Goal: Task Accomplishment & Management: Use online tool/utility

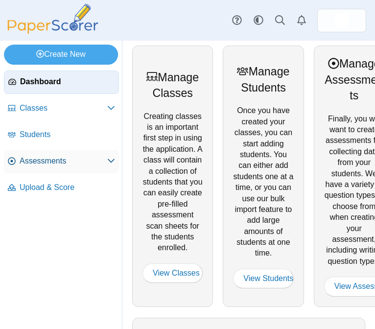
click at [61, 156] on span "Assessments" at bounding box center [64, 161] width 88 height 11
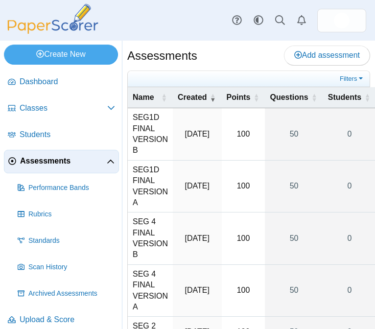
click at [72, 162] on span "Assessments" at bounding box center [63, 161] width 87 height 11
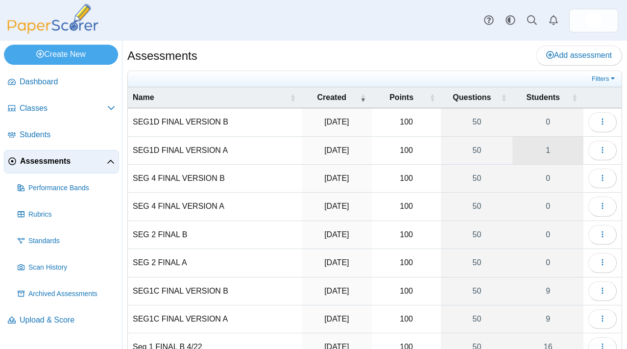
click at [374, 149] on link "1" at bounding box center [547, 150] width 71 height 27
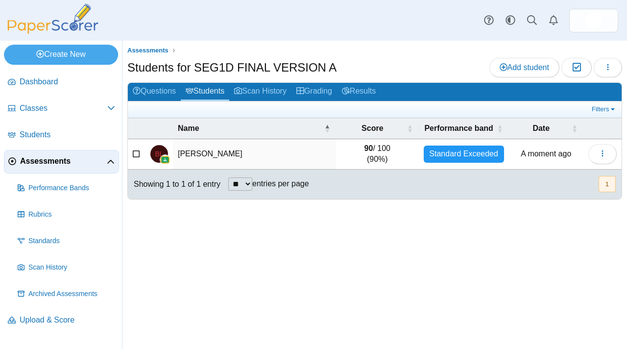
click at [326, 163] on td "[PERSON_NAME]" at bounding box center [254, 154] width 163 height 30
click at [319, 89] on link "Grading" at bounding box center [314, 92] width 46 height 18
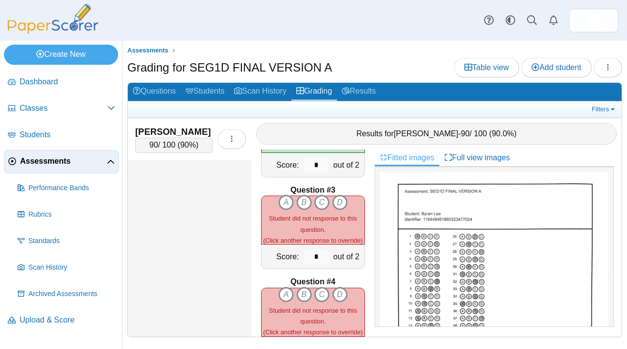
scroll to position [157, 0]
click at [299, 207] on div "A B C D (Click another response to override)" at bounding box center [312, 220] width 103 height 51
click at [300, 203] on icon "B" at bounding box center [304, 203] width 16 height 16
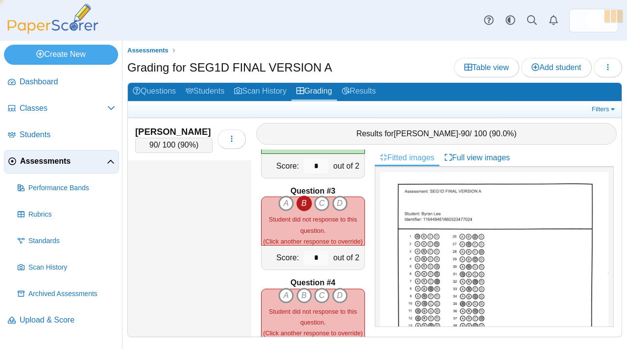
type input "*"
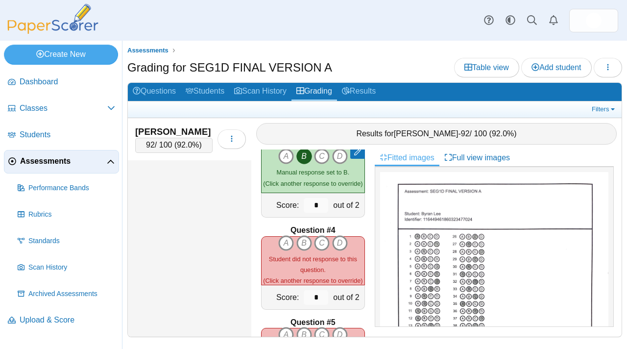
scroll to position [211, 0]
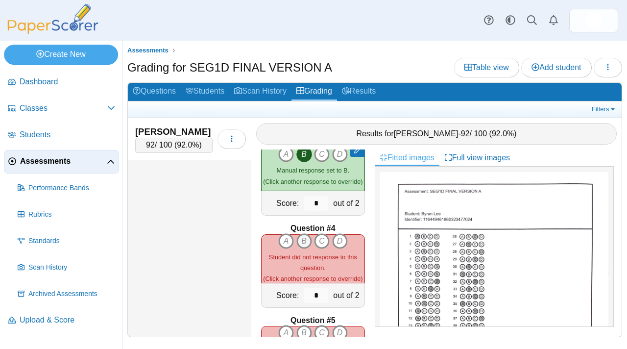
click at [296, 239] on icon "B" at bounding box center [304, 241] width 16 height 16
type input "*"
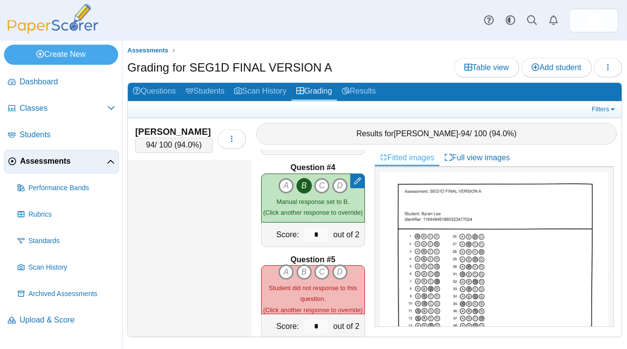
scroll to position [284, 0]
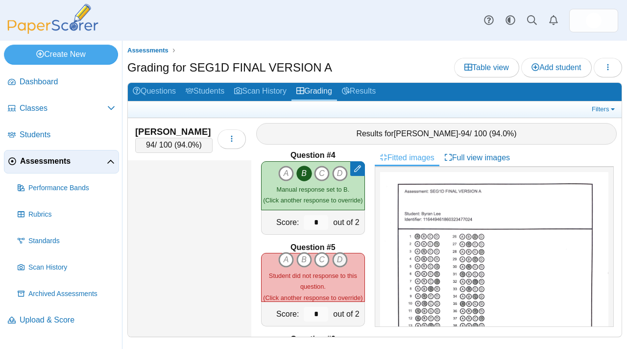
click at [337, 252] on icon "D" at bounding box center [340, 260] width 16 height 16
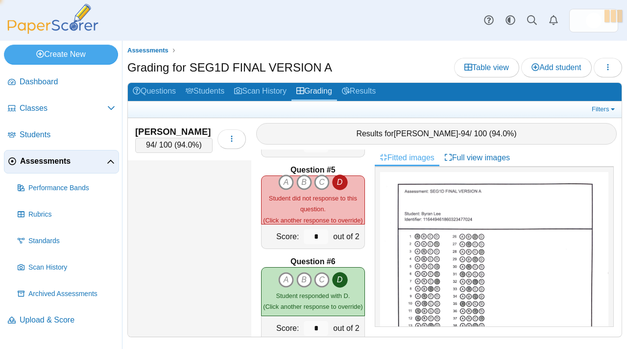
type input "*"
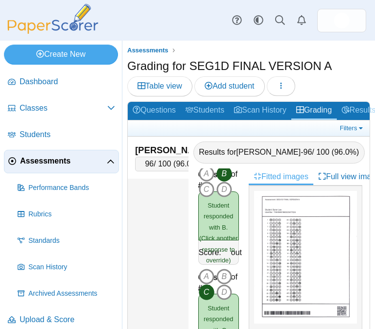
scroll to position [4111, 0]
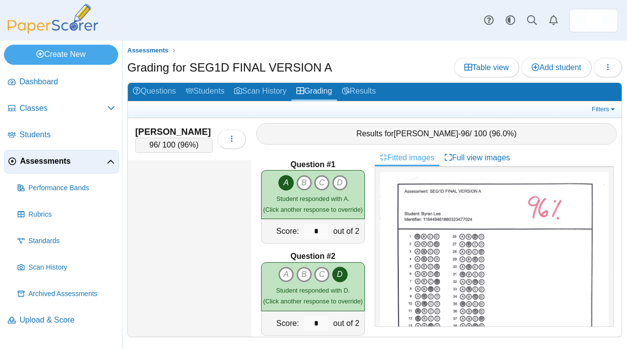
click at [48, 170] on link "Assessments" at bounding box center [61, 161] width 115 height 23
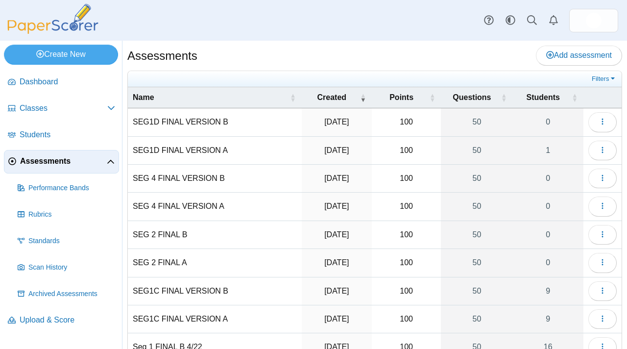
click at [53, 147] on li "Students" at bounding box center [61, 136] width 115 height 26
click at [53, 141] on link "Students" at bounding box center [61, 134] width 115 height 23
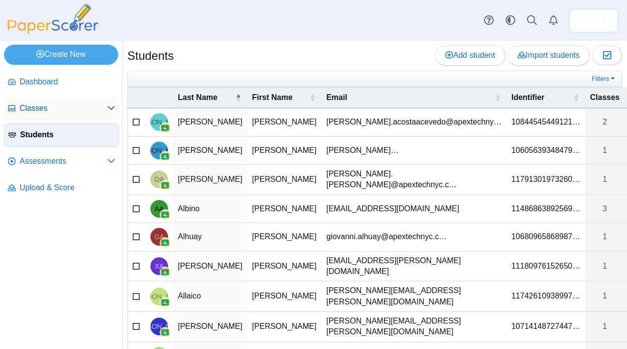
click at [50, 115] on link "Classes" at bounding box center [61, 108] width 115 height 23
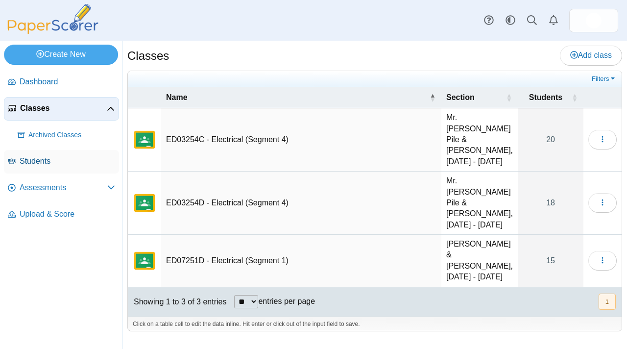
click at [36, 165] on span "Students" at bounding box center [67, 161] width 95 height 11
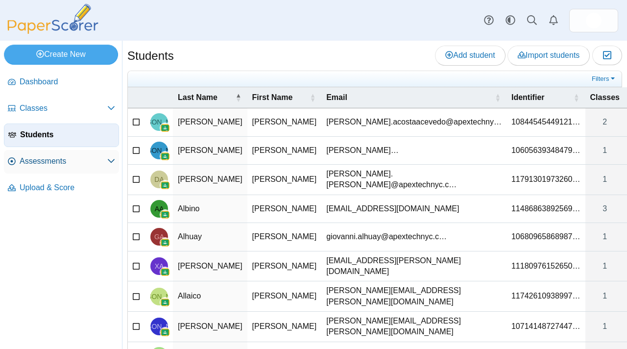
click at [54, 168] on link "Assessments" at bounding box center [61, 161] width 115 height 23
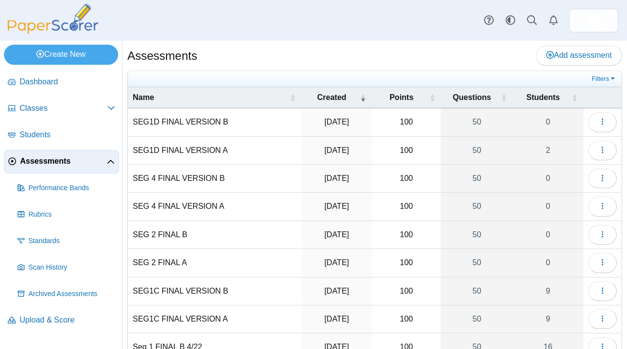
click at [198, 152] on td "SEG1D FINAL VERSION A" at bounding box center [215, 151] width 174 height 28
click at [523, 143] on link "2" at bounding box center [547, 150] width 71 height 27
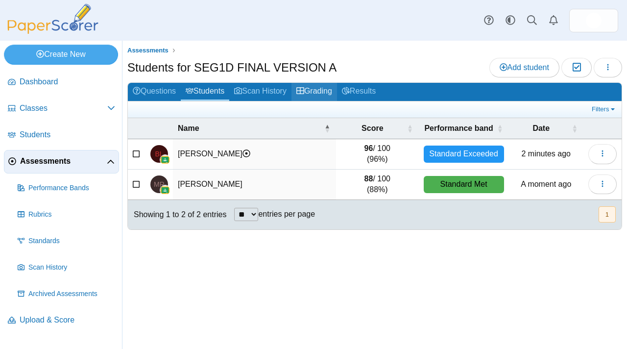
click at [327, 93] on link "Grading" at bounding box center [314, 92] width 46 height 18
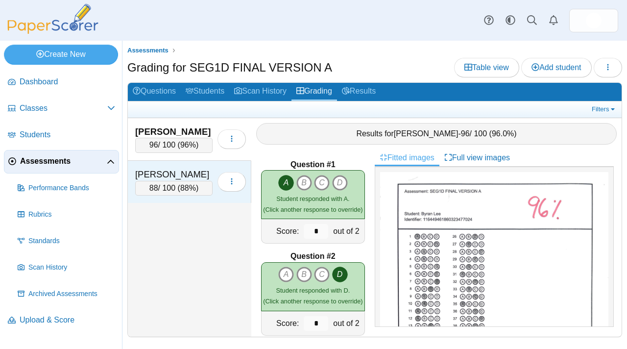
click at [200, 177] on div "[PERSON_NAME]" at bounding box center [173, 174] width 77 height 13
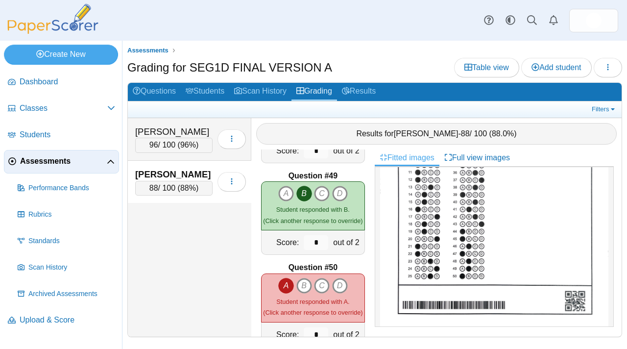
scroll to position [4419, 0]
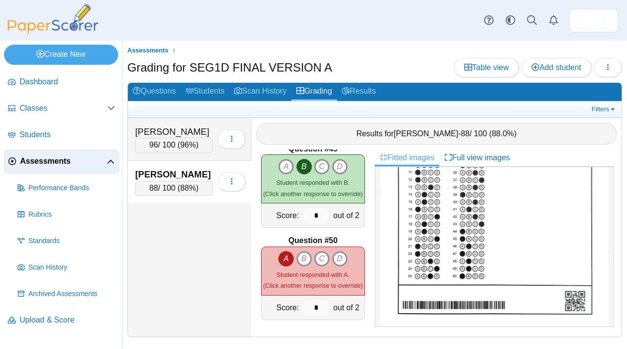
click at [51, 163] on span "Assessments" at bounding box center [63, 161] width 87 height 11
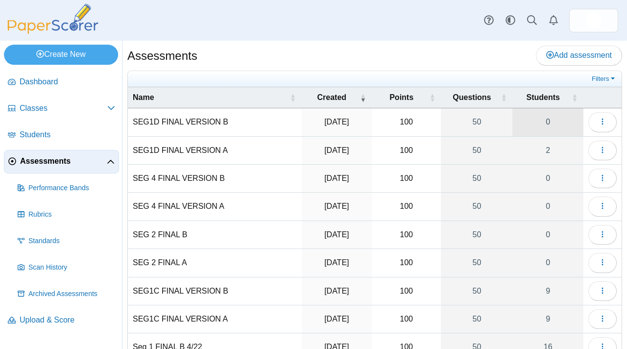
click at [533, 125] on link "0" at bounding box center [547, 121] width 71 height 27
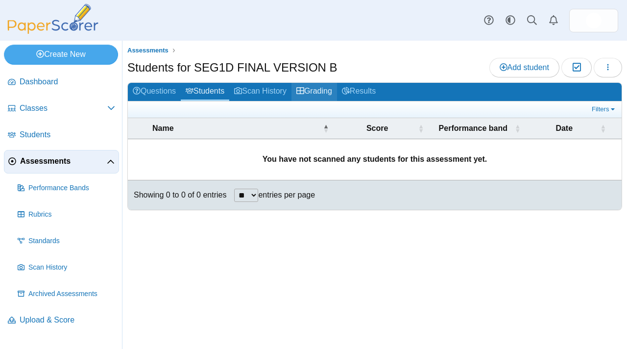
click at [319, 90] on link "Grading" at bounding box center [314, 92] width 46 height 18
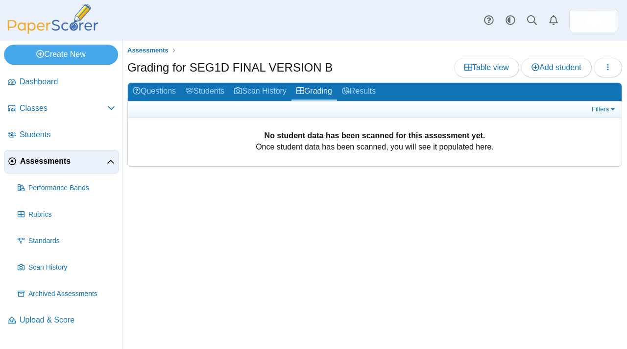
click at [41, 156] on span "Assessments" at bounding box center [63, 161] width 87 height 11
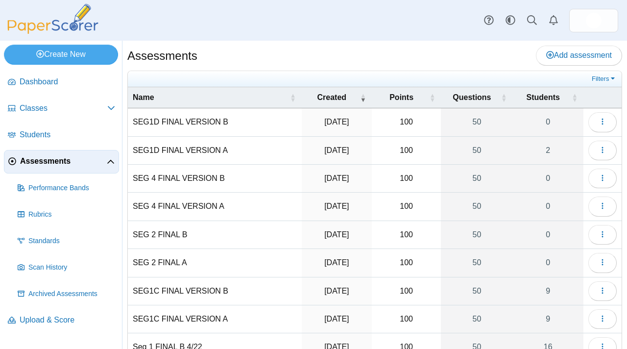
click at [43, 161] on span "Assessments" at bounding box center [63, 161] width 87 height 11
click at [58, 165] on span "Assessments" at bounding box center [63, 161] width 87 height 11
click at [76, 164] on span "Assessments" at bounding box center [63, 161] width 87 height 11
click at [68, 167] on link "Assessments" at bounding box center [61, 161] width 115 height 23
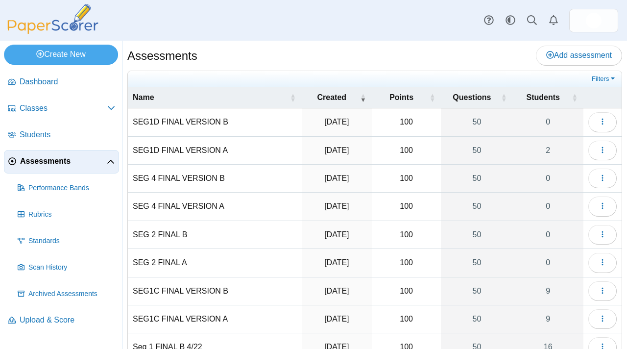
click at [68, 167] on link "Assessments" at bounding box center [61, 161] width 115 height 23
click at [530, 131] on link "0" at bounding box center [547, 121] width 71 height 27
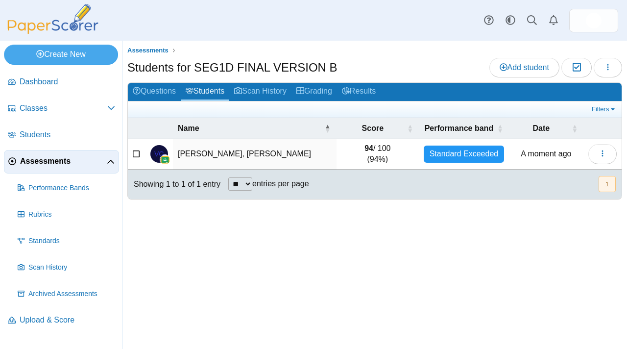
click at [243, 154] on td "Gutierrez Pena, Victor G." at bounding box center [254, 154] width 163 height 30
click at [322, 94] on link "Grading" at bounding box center [314, 92] width 46 height 18
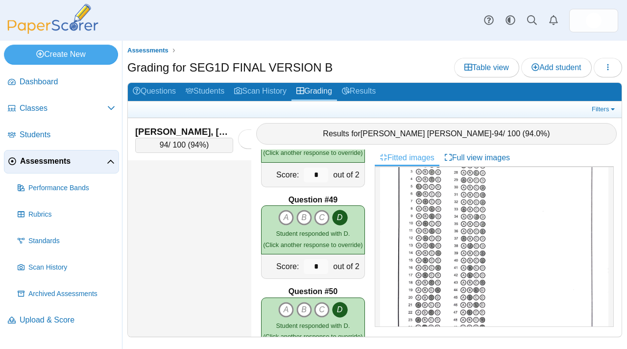
scroll to position [4419, 0]
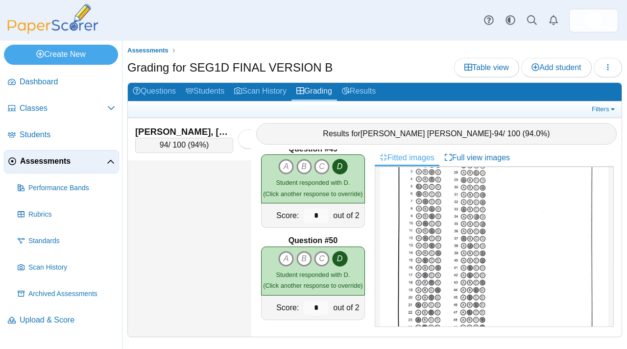
click at [60, 169] on link "Assessments" at bounding box center [61, 161] width 115 height 23
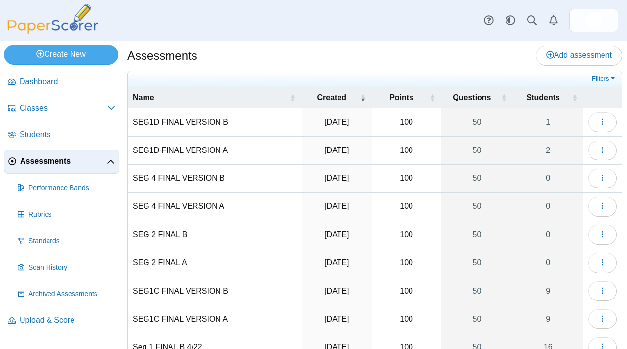
click at [60, 169] on link "Assessments" at bounding box center [61, 161] width 115 height 23
click at [59, 156] on span "Assessments" at bounding box center [63, 161] width 87 height 11
click at [75, 163] on span "Assessments" at bounding box center [63, 161] width 87 height 11
click at [560, 116] on link "2" at bounding box center [547, 121] width 71 height 27
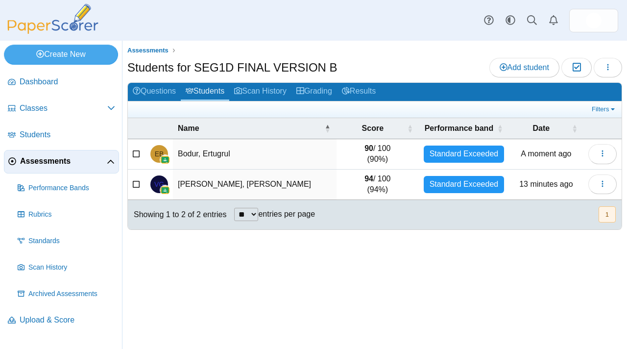
click at [455, 155] on div "Standard Exceeded" at bounding box center [463, 153] width 80 height 17
click at [323, 90] on link "Grading" at bounding box center [314, 92] width 46 height 18
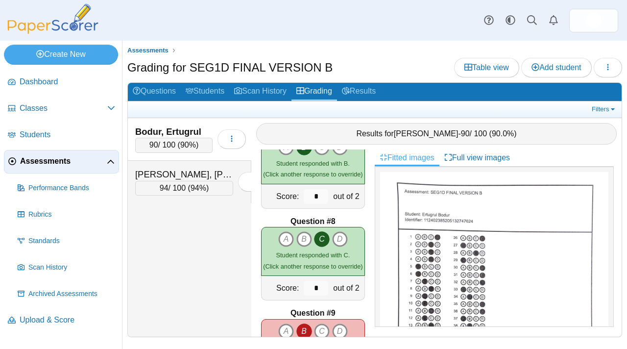
scroll to position [677, 0]
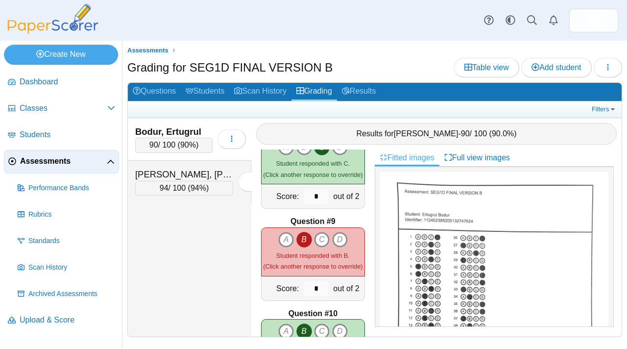
click at [515, 298] on img at bounding box center [494, 319] width 228 height 295
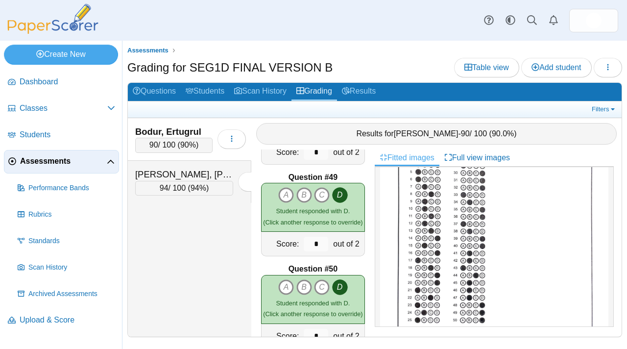
scroll to position [4419, 0]
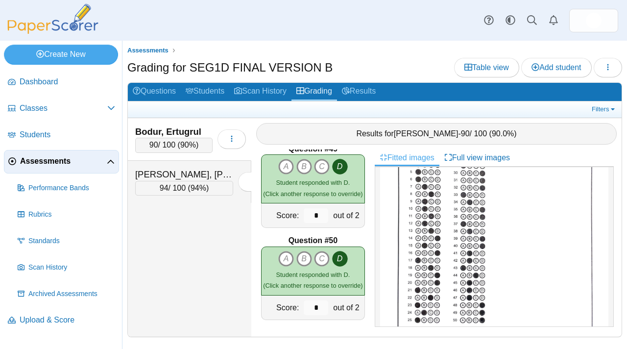
click at [89, 164] on span "Assessments" at bounding box center [63, 161] width 87 height 11
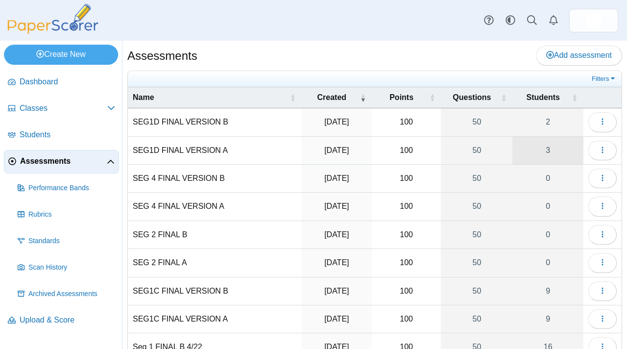
click at [540, 155] on link "3" at bounding box center [547, 150] width 71 height 27
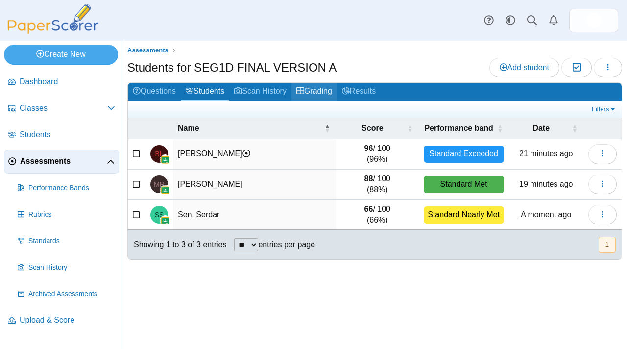
click at [331, 93] on link "Grading" at bounding box center [314, 92] width 46 height 18
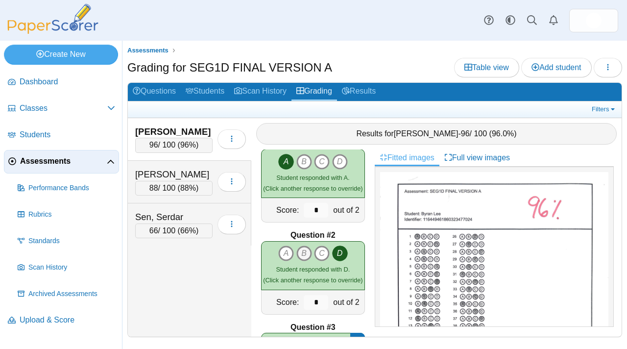
scroll to position [24, 0]
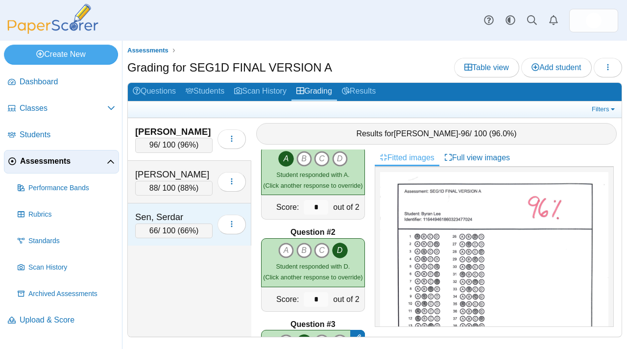
click at [179, 217] on div "Sen, Serdar" at bounding box center [173, 216] width 77 height 13
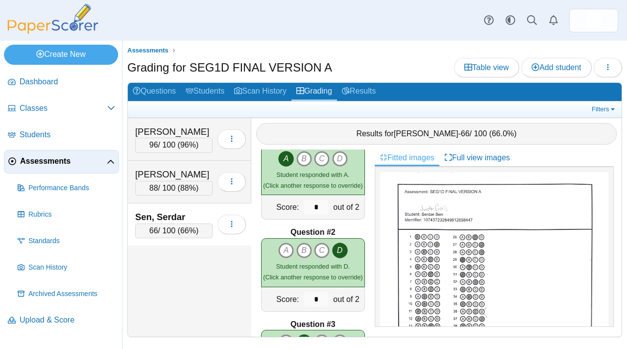
click at [194, 215] on div "Sen, Serdar" at bounding box center [173, 216] width 77 height 13
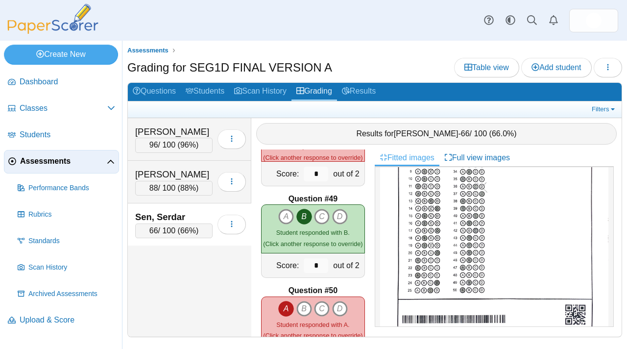
scroll to position [4371, 0]
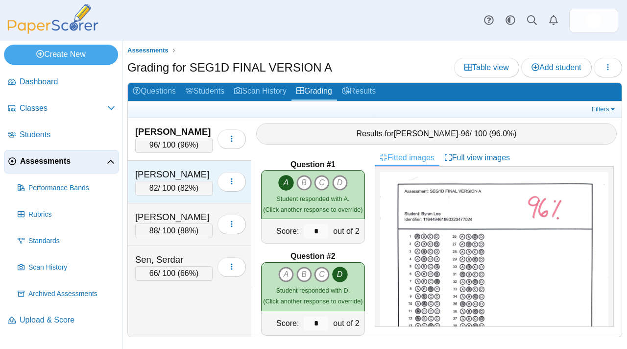
click at [167, 166] on div "Oliver, Jordan E. 82 / 100 ( 82% ) Loading…" at bounding box center [189, 182] width 123 height 43
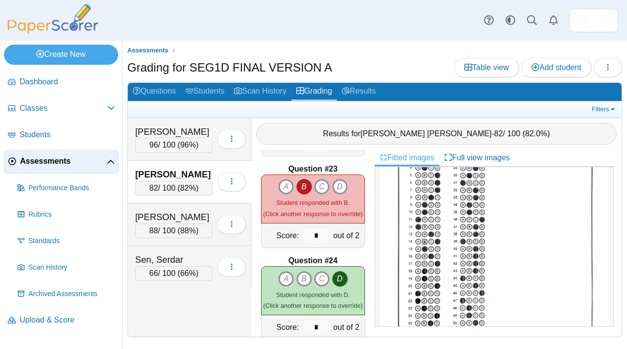
scroll to position [2011, 0]
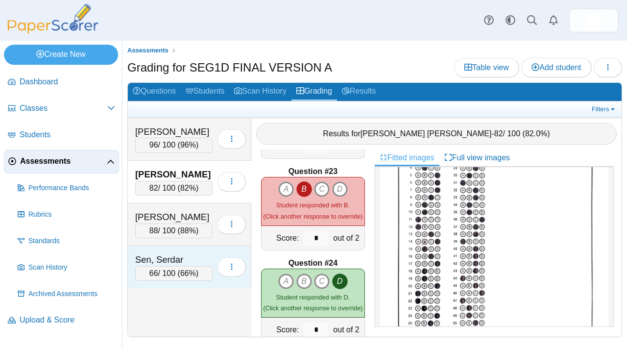
click at [178, 255] on div "Sen, Serdar" at bounding box center [173, 259] width 77 height 13
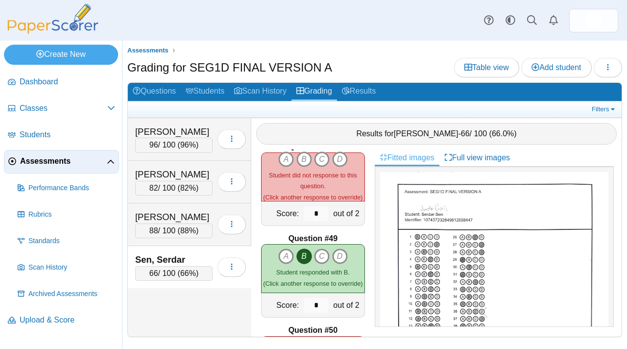
scroll to position [4294, 0]
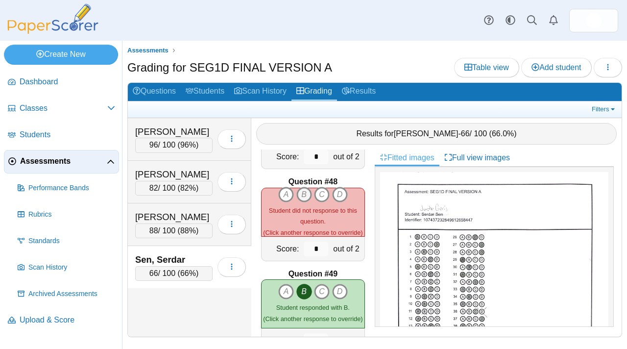
click at [301, 190] on icon "B" at bounding box center [304, 194] width 16 height 16
type input "*"
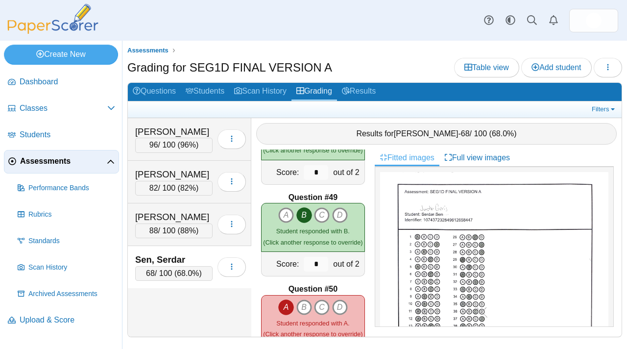
scroll to position [4374, 0]
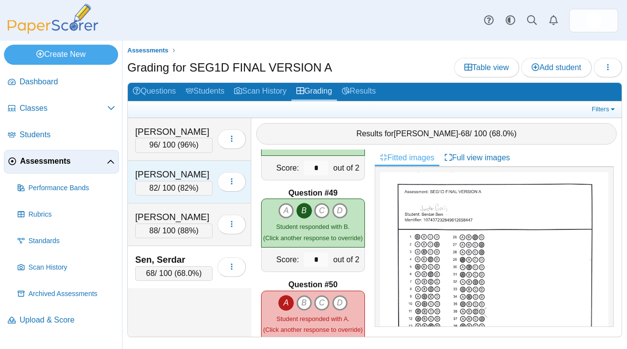
click at [188, 178] on div "[PERSON_NAME]" at bounding box center [173, 174] width 77 height 13
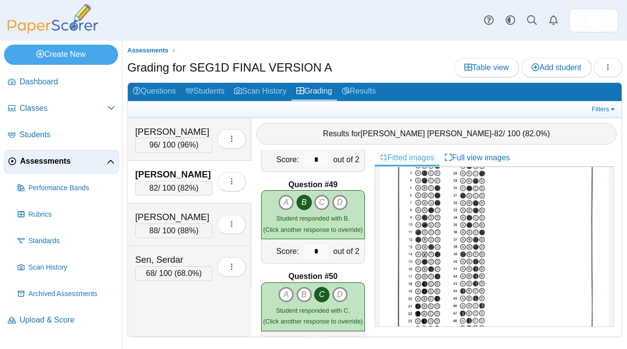
scroll to position [4419, 0]
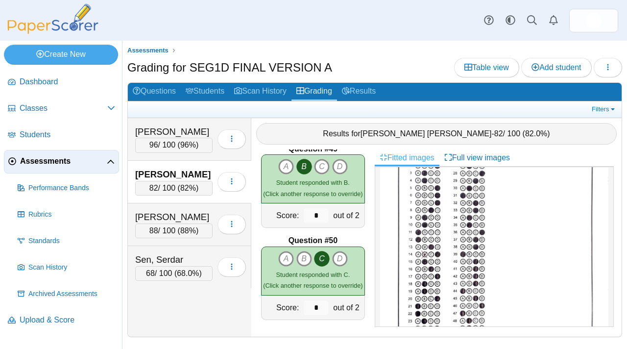
click at [70, 162] on span "Assessments" at bounding box center [63, 161] width 87 height 11
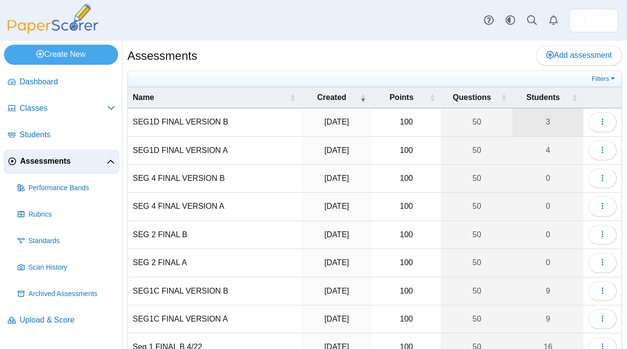
click at [544, 132] on link "3" at bounding box center [547, 121] width 71 height 27
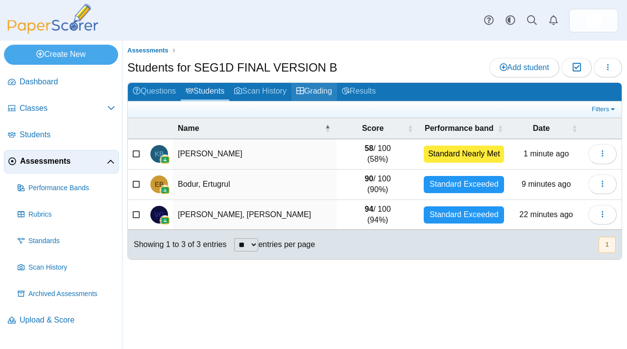
click at [326, 89] on link "Grading" at bounding box center [314, 92] width 46 height 18
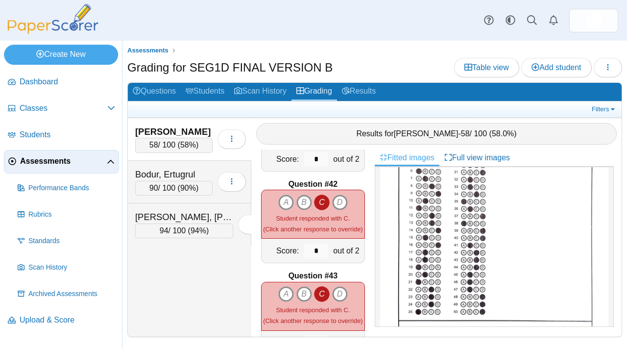
scroll to position [3727, 0]
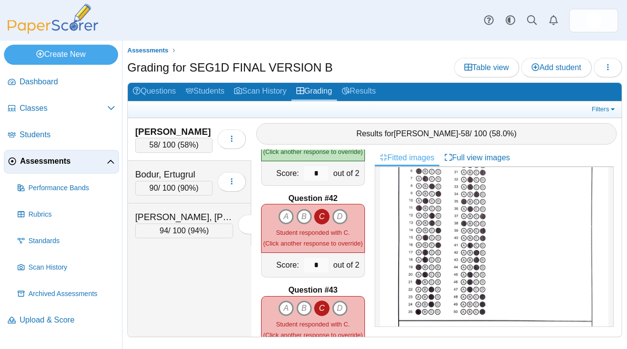
click at [71, 157] on span "Assessments" at bounding box center [63, 161] width 87 height 11
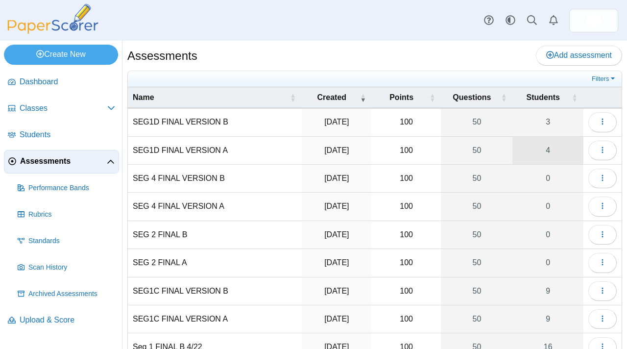
click at [532, 159] on link "4" at bounding box center [547, 150] width 71 height 27
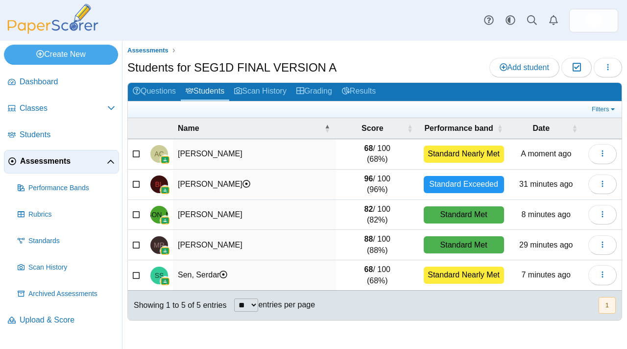
click at [244, 150] on td "[PERSON_NAME]" at bounding box center [254, 154] width 163 height 30
click at [337, 99] on link "Grading" at bounding box center [314, 92] width 46 height 18
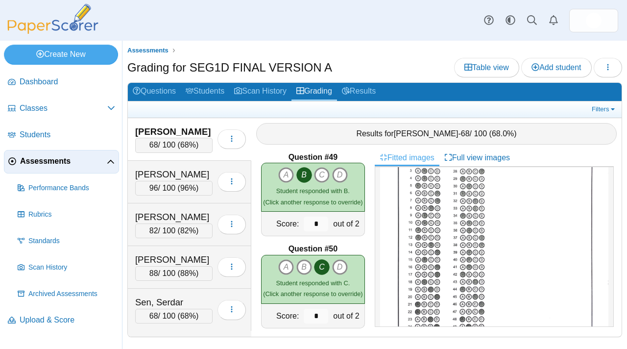
scroll to position [4419, 0]
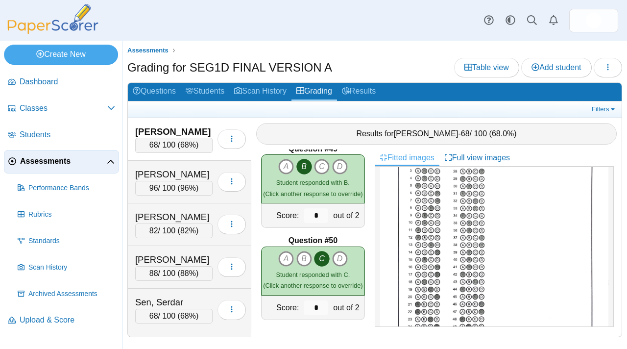
click at [59, 163] on span "Assessments" at bounding box center [63, 161] width 87 height 11
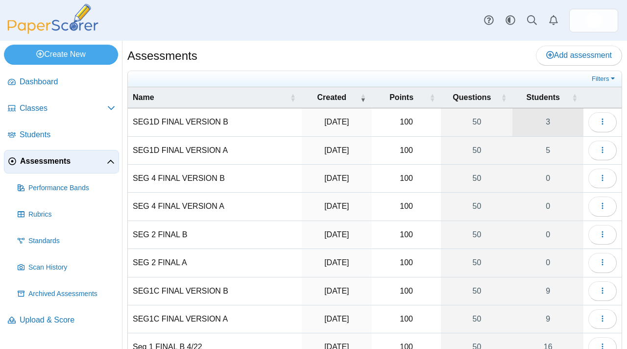
click at [548, 121] on link "3" at bounding box center [547, 121] width 71 height 27
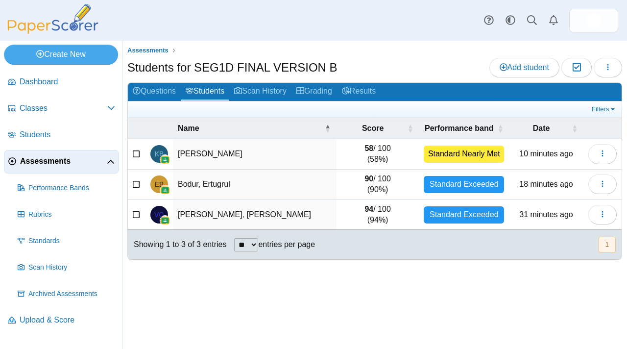
click at [59, 158] on span "Assessments" at bounding box center [63, 161] width 87 height 11
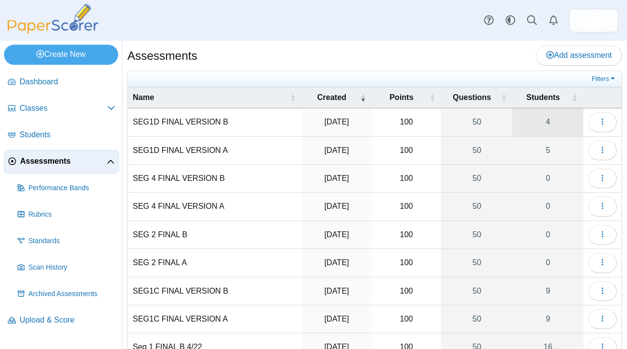
click at [526, 125] on link "4" at bounding box center [547, 121] width 71 height 27
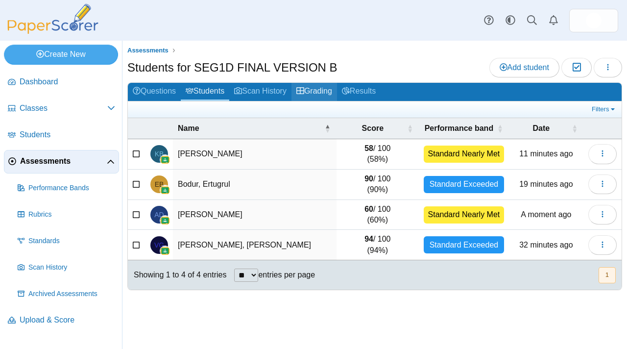
click at [318, 92] on link "Grading" at bounding box center [314, 92] width 46 height 18
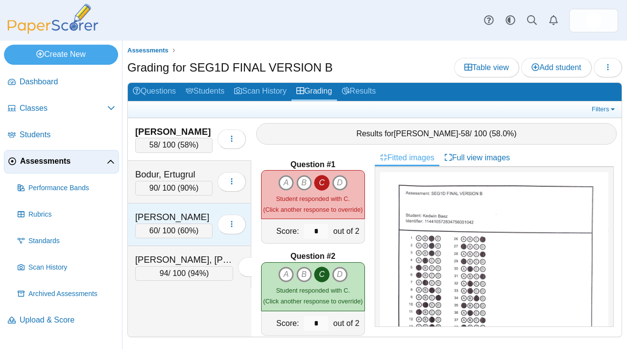
click at [188, 222] on div "Davis, Anton T." at bounding box center [173, 216] width 77 height 13
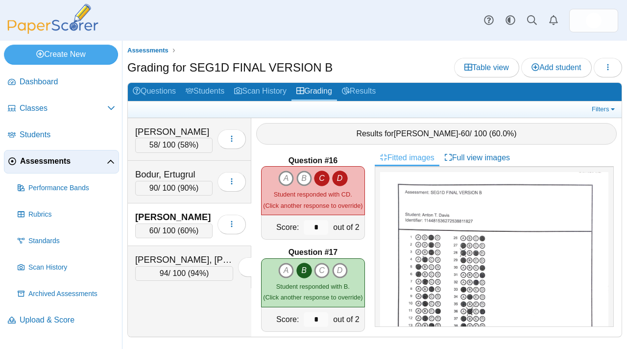
scroll to position [1373, 0]
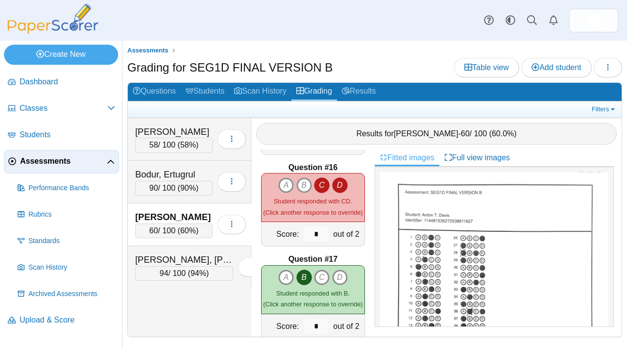
click at [334, 185] on icon "D" at bounding box center [340, 185] width 16 height 16
click at [336, 177] on icon "D" at bounding box center [340, 185] width 16 height 16
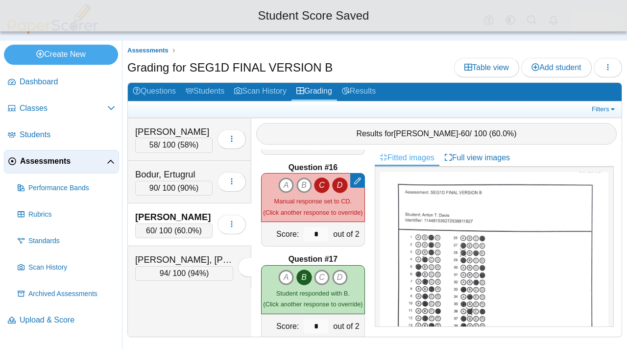
click at [323, 178] on icon "C" at bounding box center [322, 185] width 16 height 16
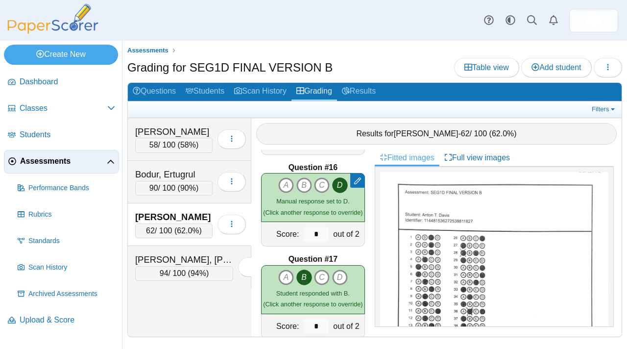
scroll to position [1371, 0]
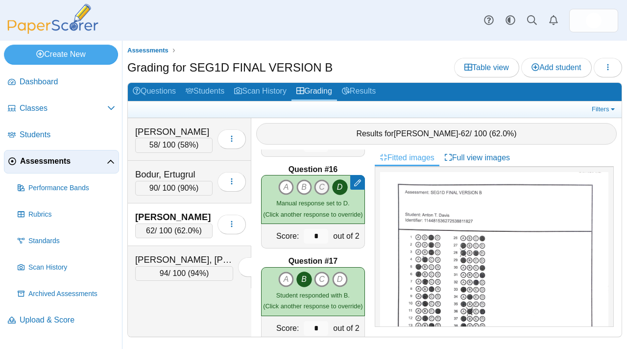
click at [318, 185] on icon "C" at bounding box center [322, 187] width 16 height 16
type input "*"
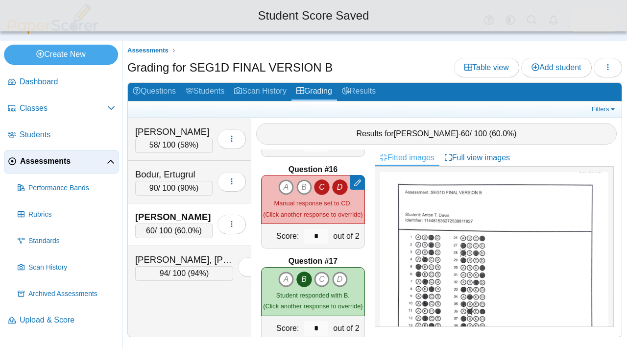
click at [333, 184] on icon "D" at bounding box center [340, 187] width 16 height 16
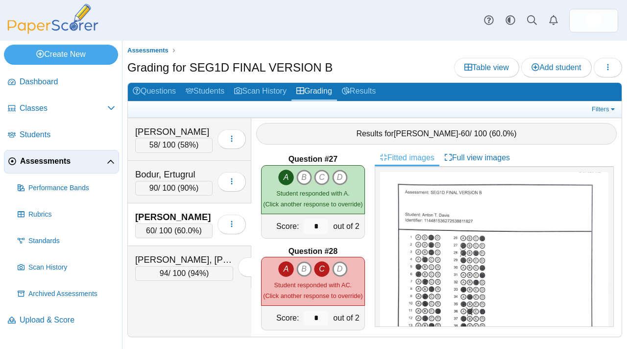
scroll to position [2401, 0]
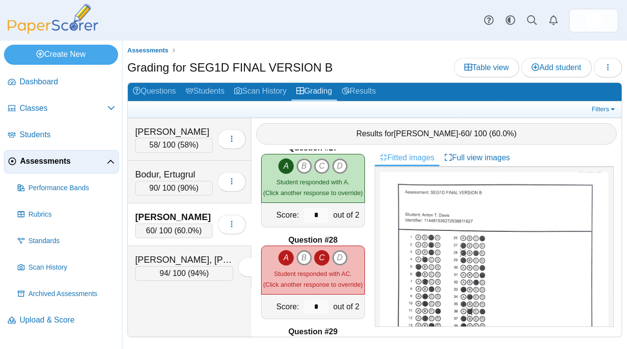
click at [287, 250] on icon "A" at bounding box center [286, 258] width 16 height 16
type input "*"
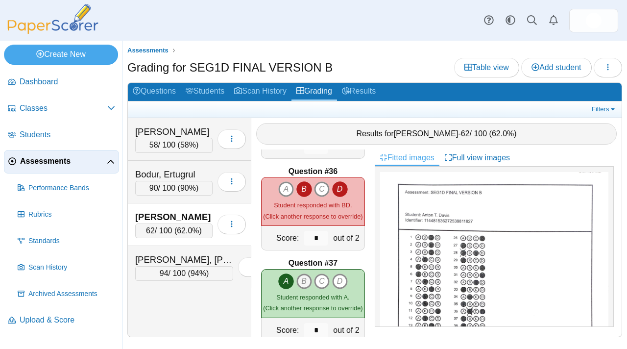
scroll to position [3159, 0]
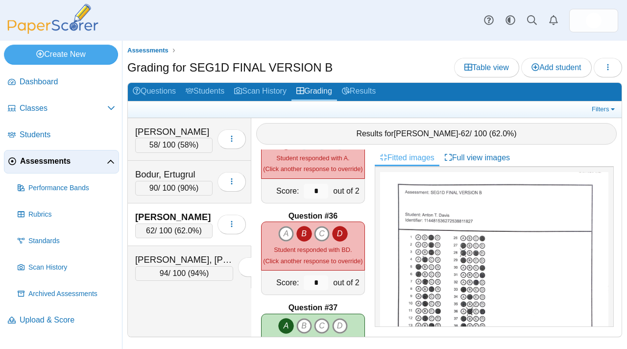
click at [299, 230] on icon "B" at bounding box center [304, 234] width 16 height 16
type input "*"
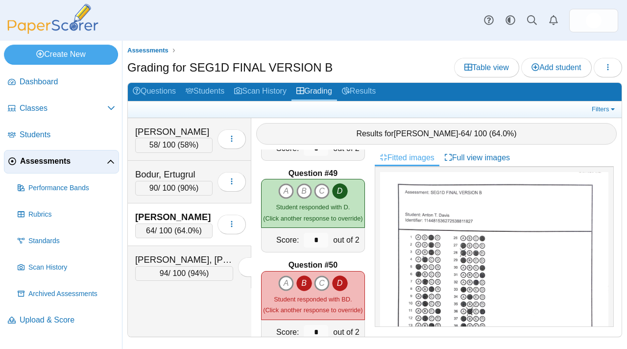
scroll to position [4419, 0]
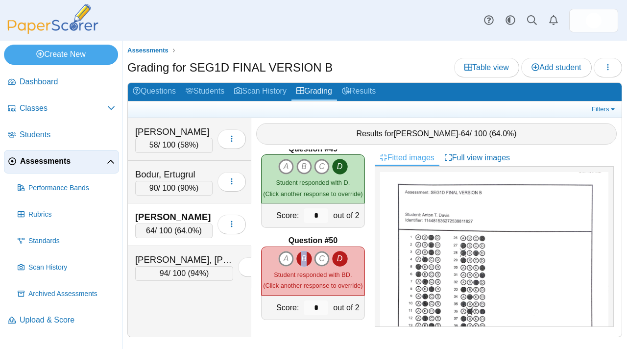
click at [298, 257] on icon "B" at bounding box center [304, 259] width 16 height 16
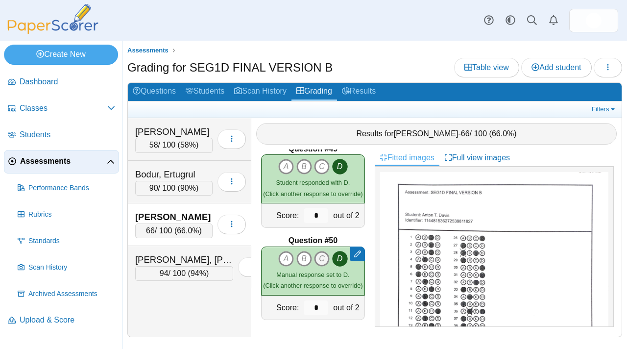
click at [315, 256] on icon "C" at bounding box center [322, 259] width 16 height 16
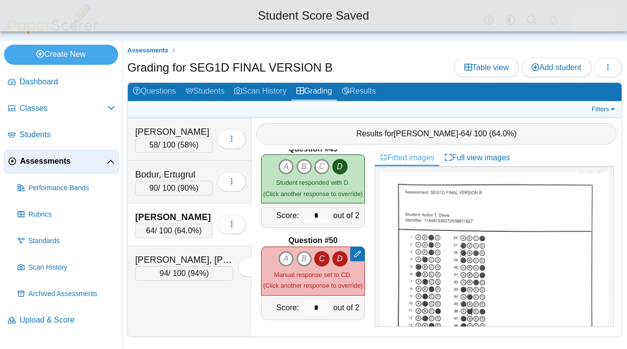
click at [314, 253] on icon "C" at bounding box center [322, 259] width 16 height 16
type input "*"
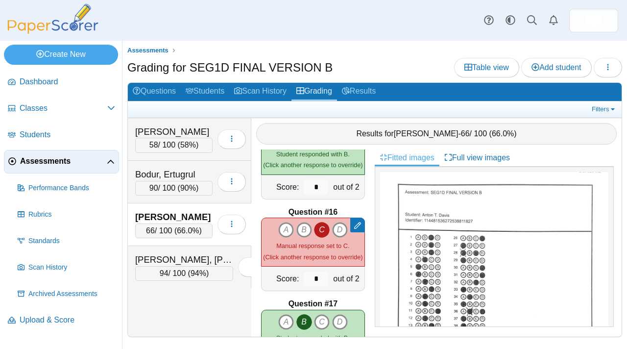
scroll to position [1328, 0]
click at [315, 227] on icon "C" at bounding box center [322, 230] width 16 height 16
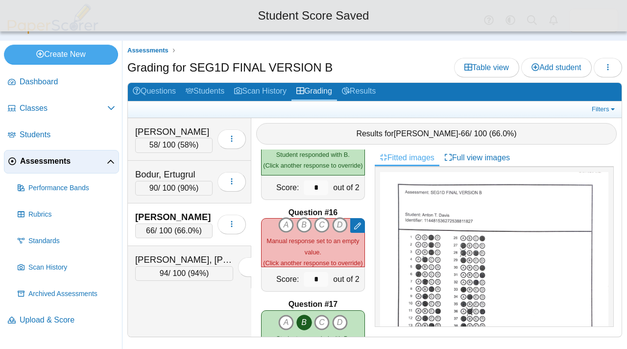
click at [336, 224] on icon "D" at bounding box center [340, 225] width 16 height 16
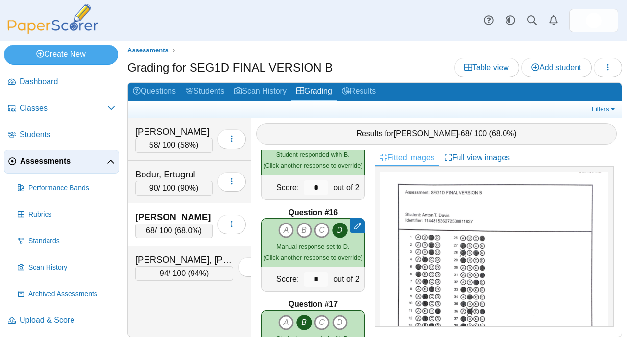
click at [333, 226] on icon "D" at bounding box center [340, 230] width 16 height 16
type input "*"
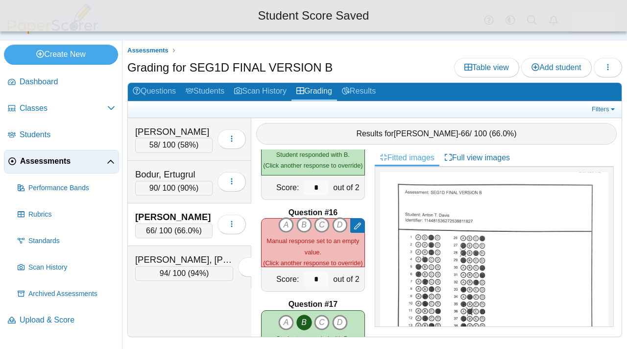
click at [314, 222] on icon "C" at bounding box center [322, 225] width 16 height 16
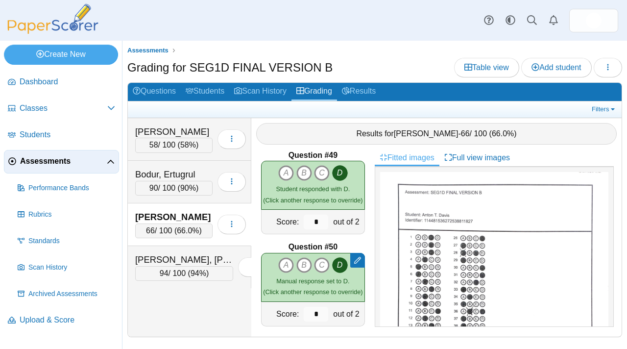
scroll to position [4419, 0]
